Goal: Task Accomplishment & Management: Manage account settings

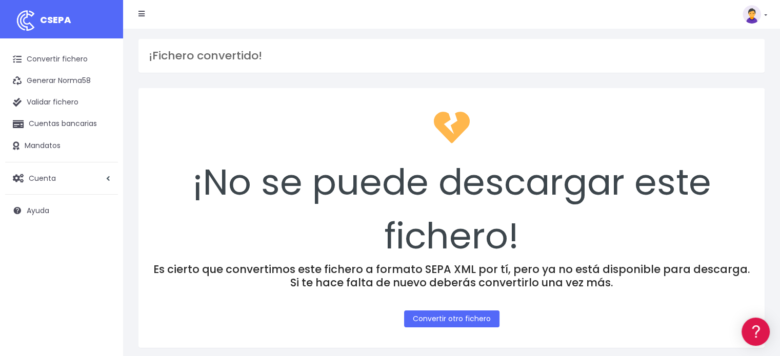
click at [749, 18] on img at bounding box center [751, 14] width 18 height 18
click at [750, 18] on img at bounding box center [751, 14] width 18 height 18
click at [728, 62] on link "Facturación" at bounding box center [731, 63] width 71 height 19
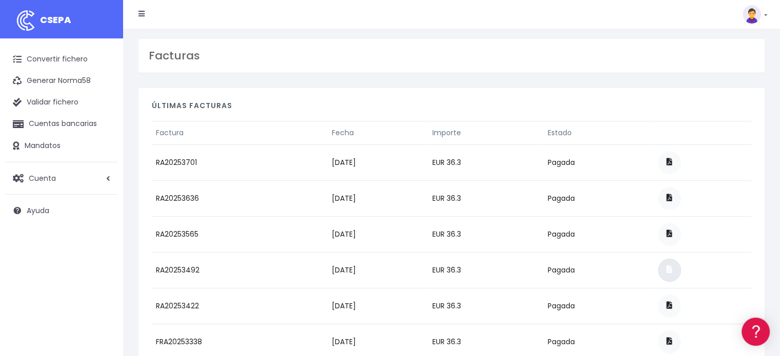
click at [675, 270] on link at bounding box center [669, 270] width 23 height 23
click at [672, 199] on span at bounding box center [669, 197] width 6 height 7
click at [672, 196] on span at bounding box center [669, 197] width 6 height 7
click at [672, 161] on span at bounding box center [669, 161] width 6 height 7
click at [672, 196] on span at bounding box center [669, 197] width 6 height 7
